Goal: Book appointment/travel/reservation

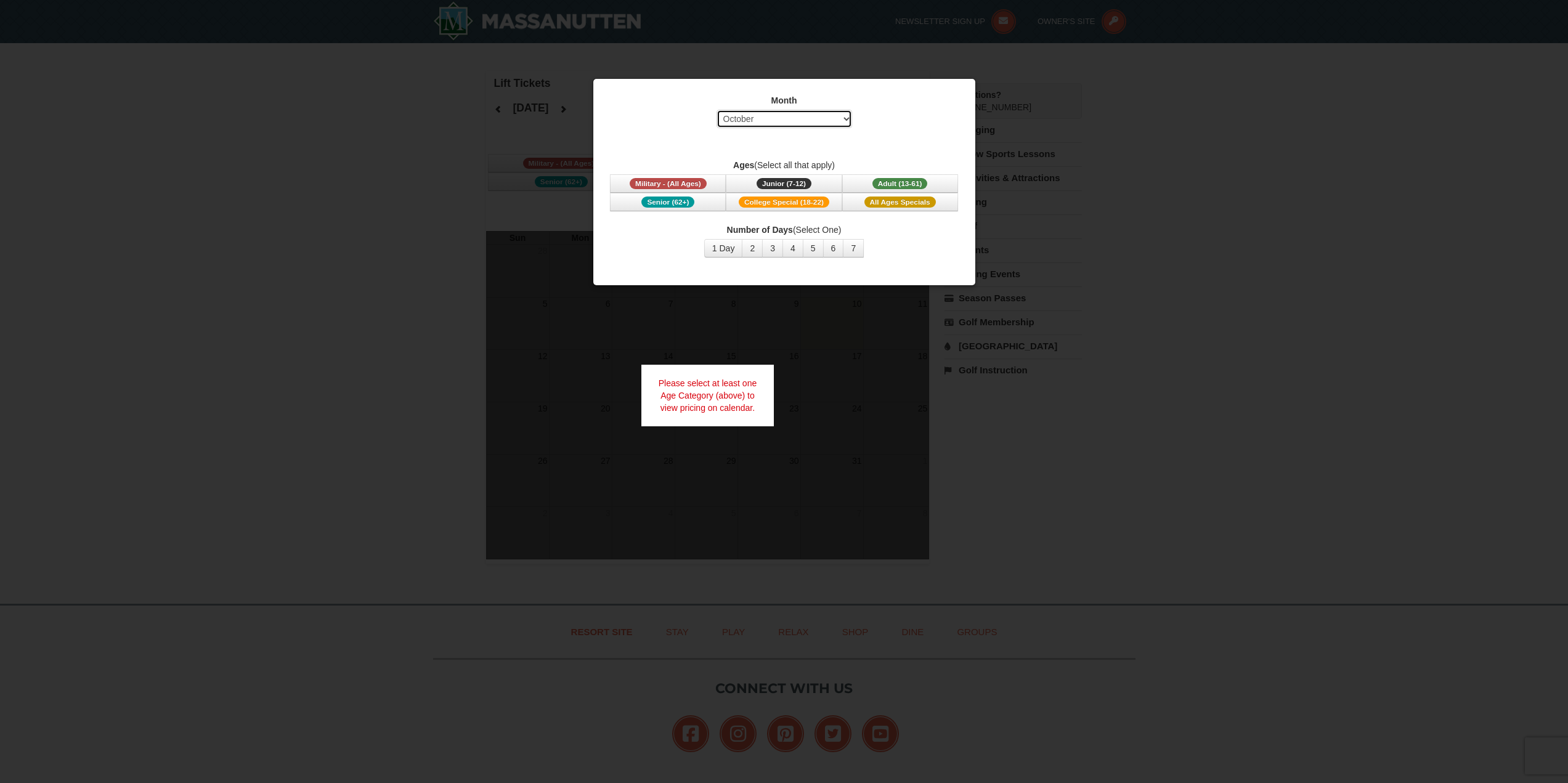
click at [846, 125] on select "Select October November December January February March April May June July Aug…" at bounding box center [784, 118] width 135 height 19
select select "2"
click at [717, 109] on select "Select October November December January February March April May June July Aug…" at bounding box center [784, 118] width 135 height 19
click at [769, 249] on button "3" at bounding box center [773, 248] width 21 height 19
click at [898, 206] on span "All Ages Specials" at bounding box center [900, 202] width 71 height 11
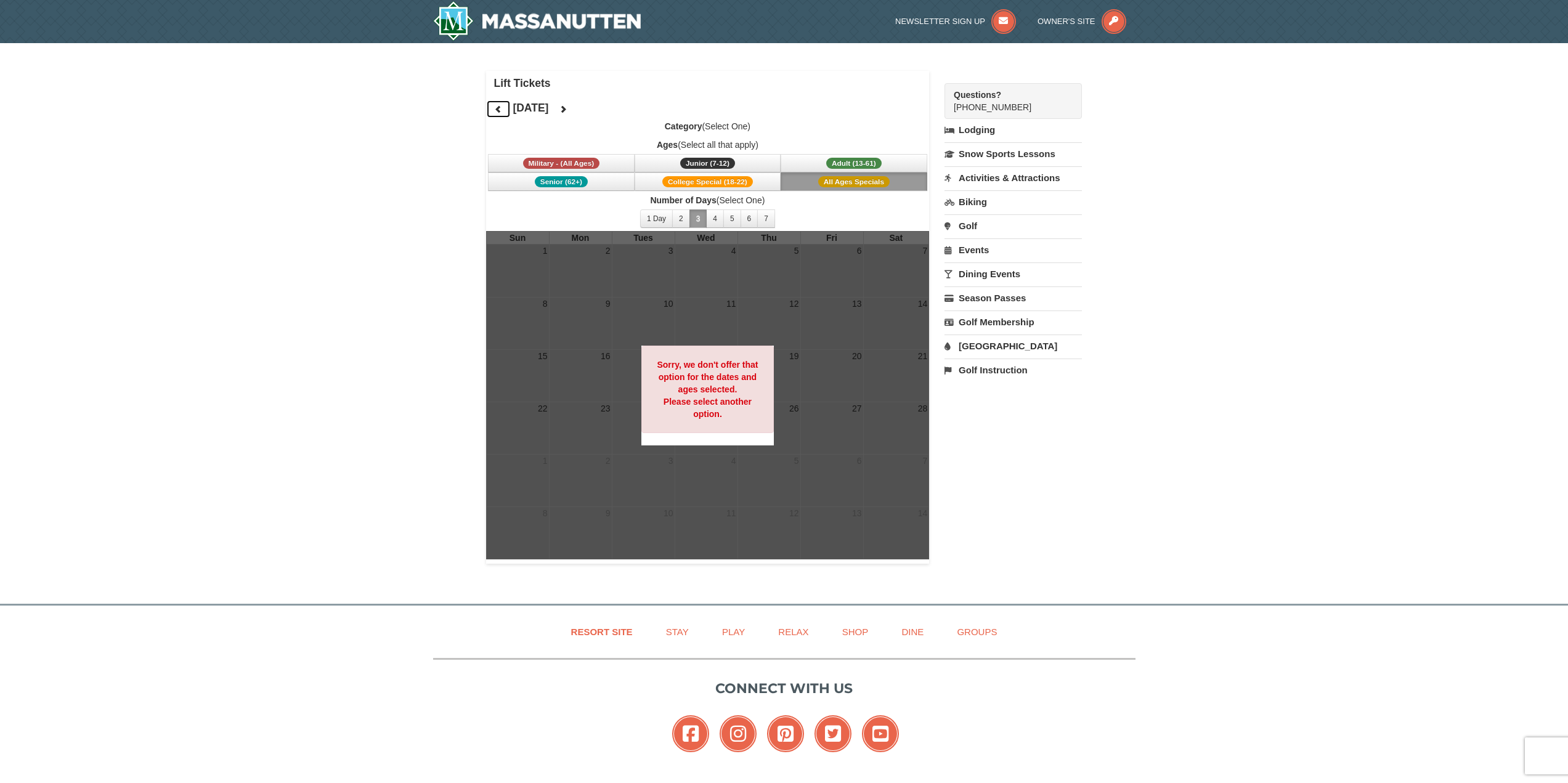
click at [497, 110] on icon at bounding box center [498, 109] width 9 height 9
click at [656, 219] on button "1 Day" at bounding box center [657, 219] width 32 height 19
